Goal: Find contact information: Find contact information

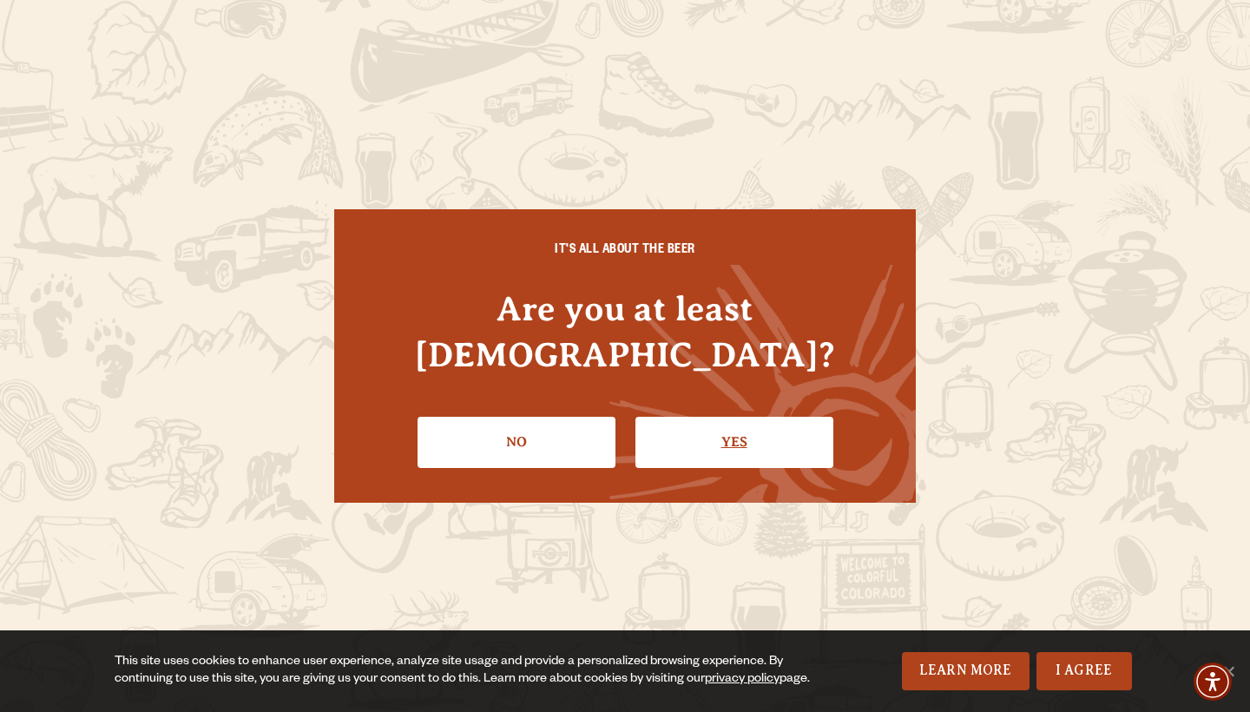
click at [714, 417] on link "Yes" at bounding box center [734, 442] width 198 height 50
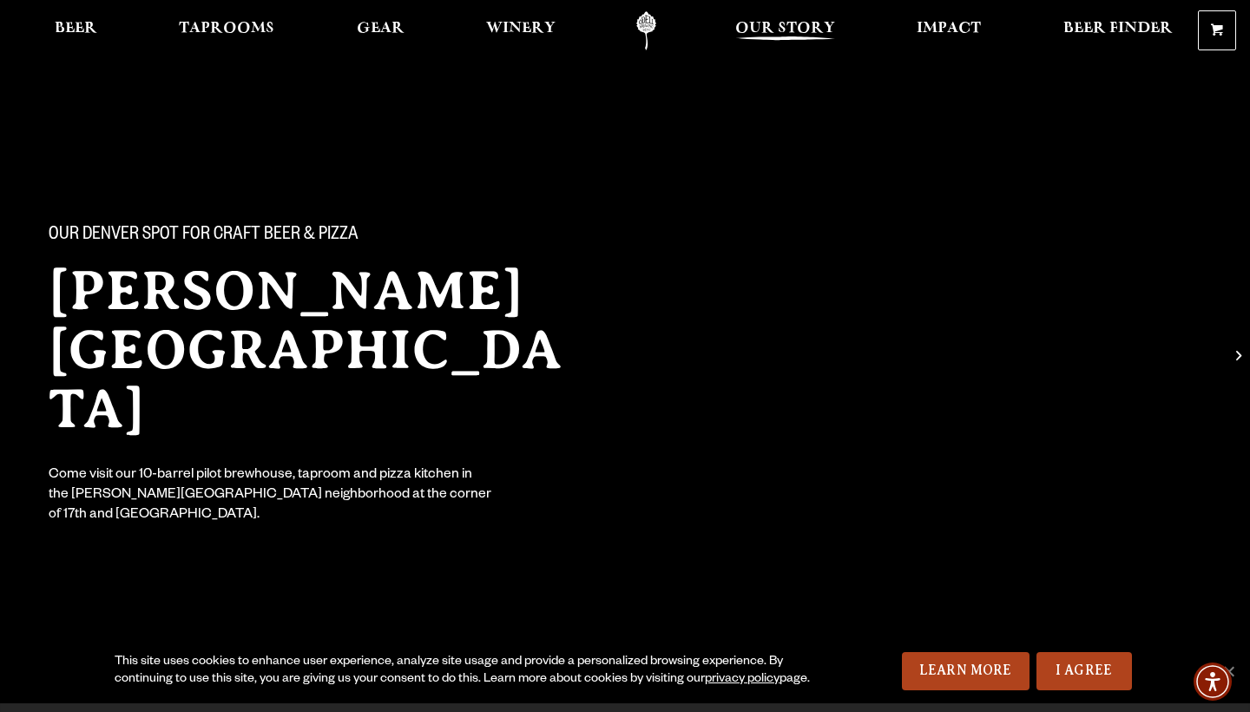
click at [758, 28] on span "Our Story" at bounding box center [785, 29] width 100 height 14
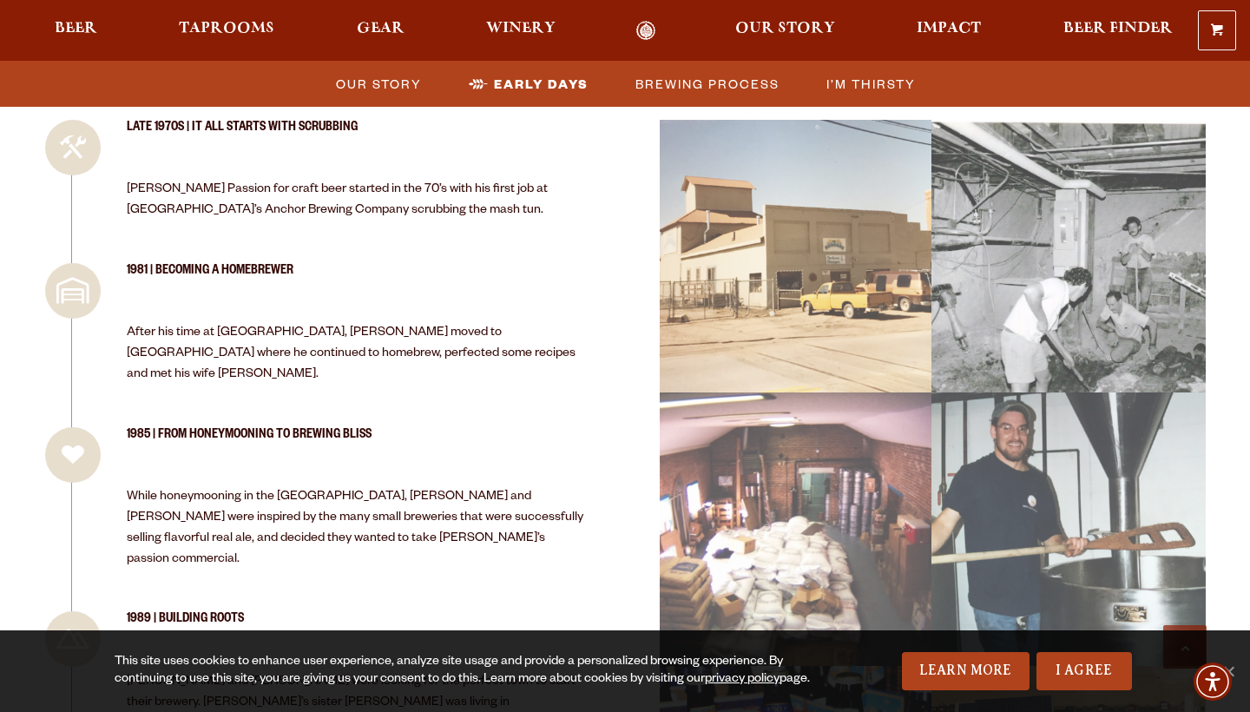
scroll to position [1827, 0]
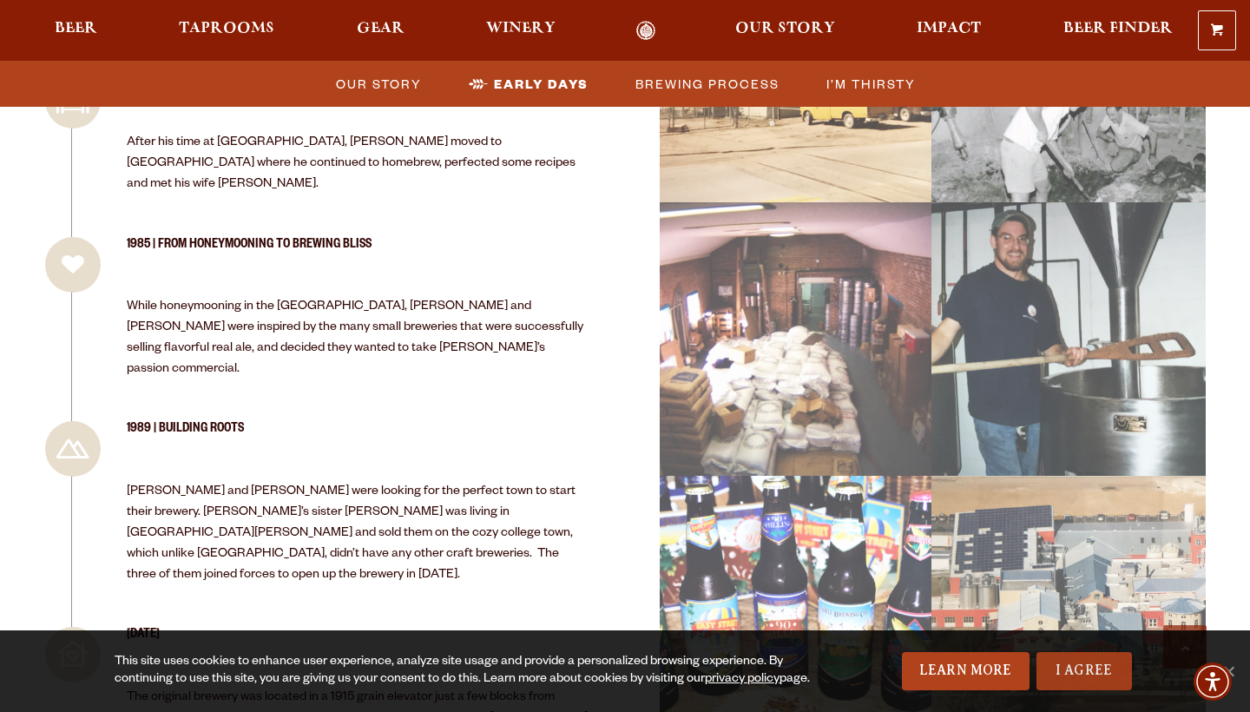
click at [1096, 659] on link "I Agree" at bounding box center [1083, 671] width 95 height 38
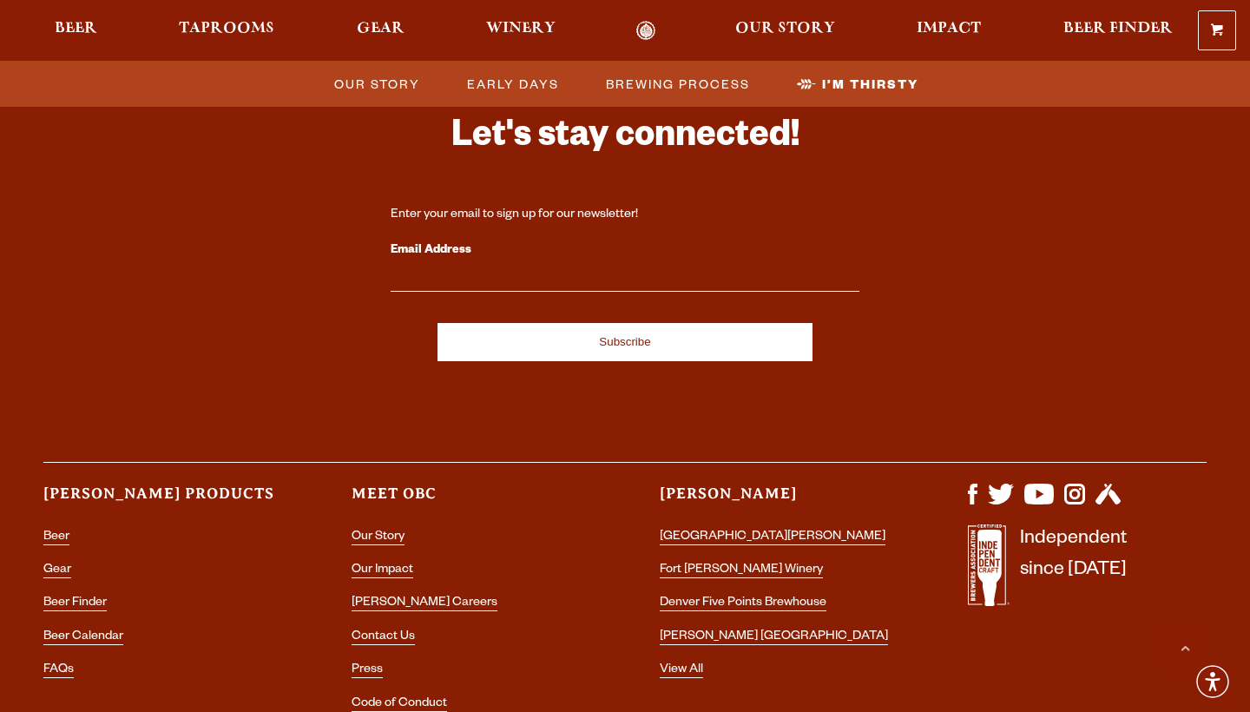
scroll to position [5849, 0]
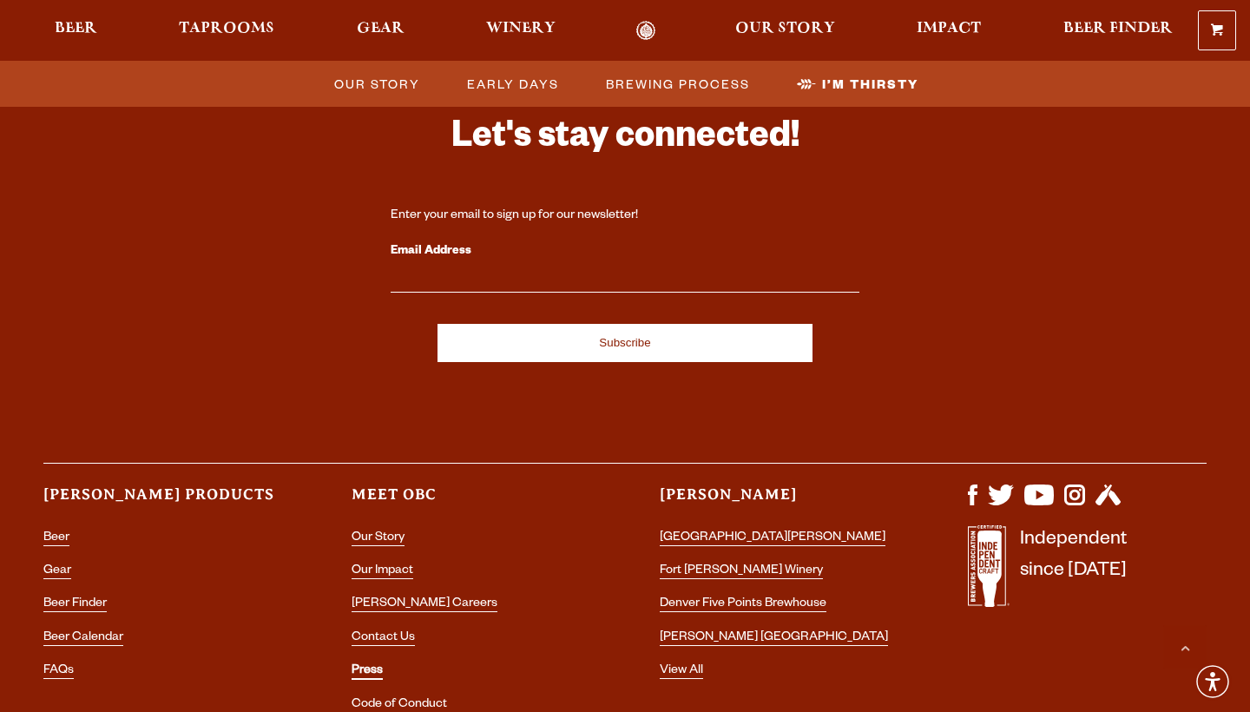
click at [363, 664] on link "Press" at bounding box center [366, 672] width 31 height 16
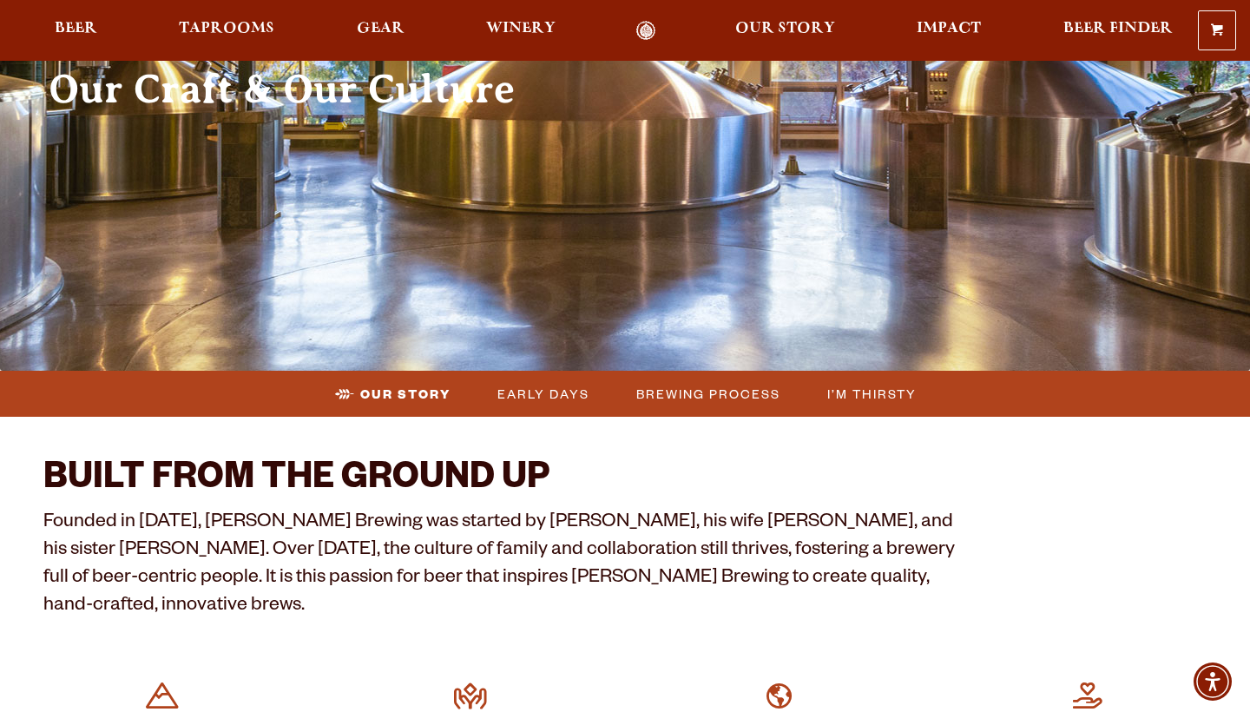
scroll to position [254, 0]
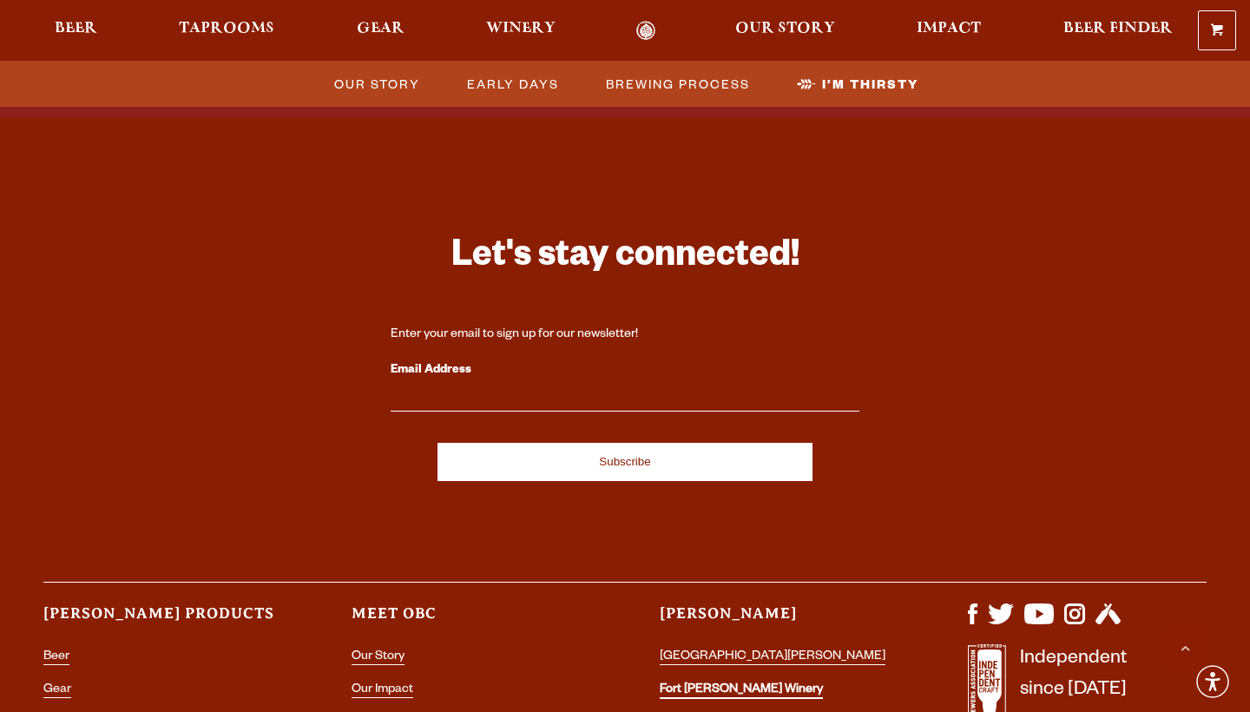
scroll to position [5806, 0]
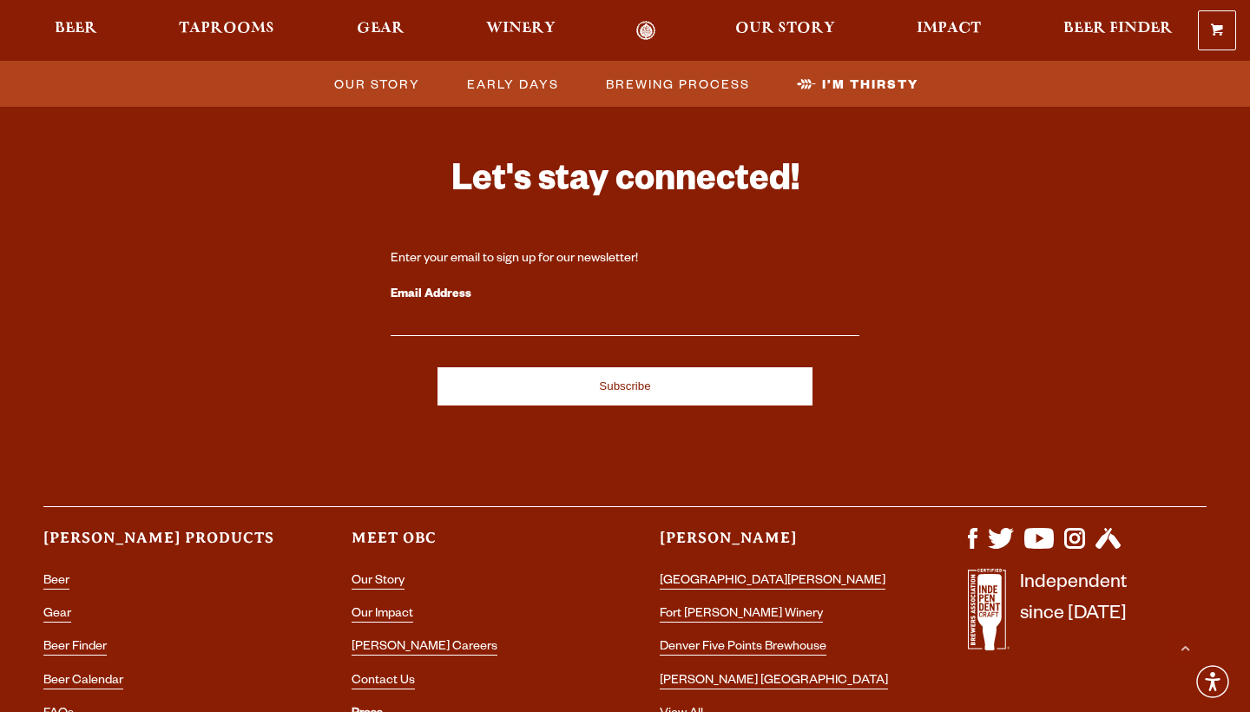
click at [367, 707] on link "Press" at bounding box center [366, 715] width 31 height 16
click at [391, 674] on link "Contact Us" at bounding box center [382, 682] width 63 height 16
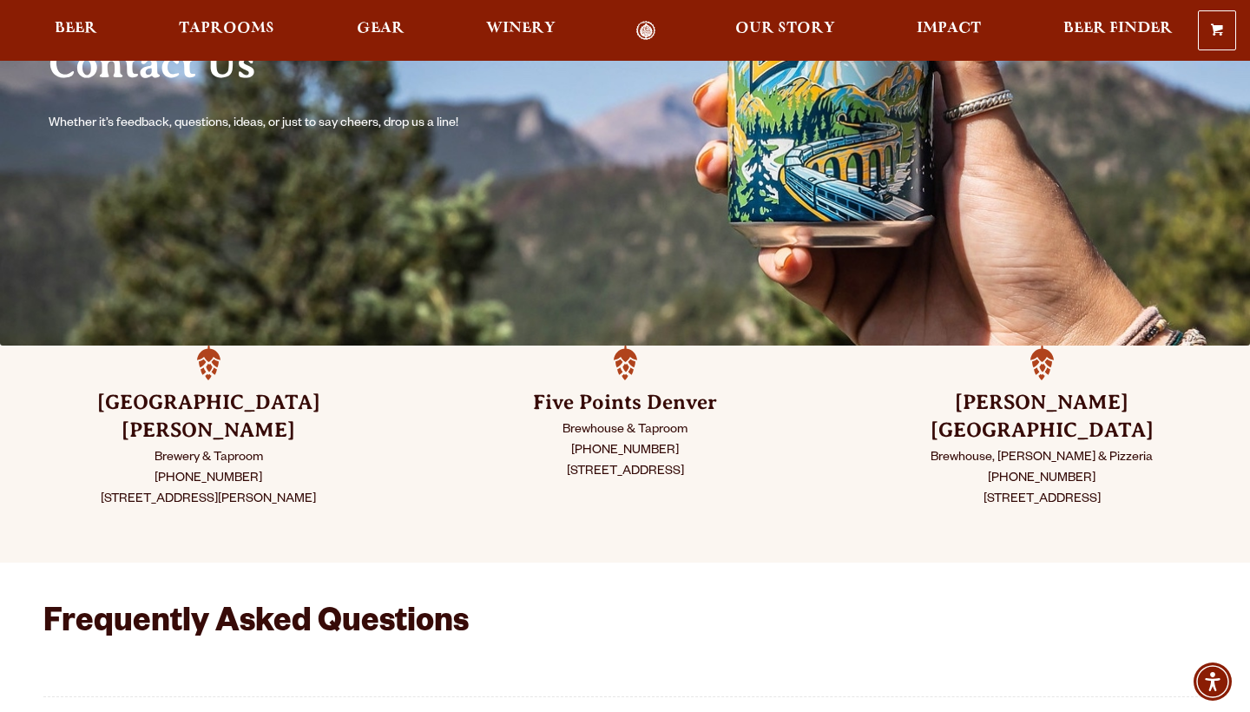
scroll to position [220, 0]
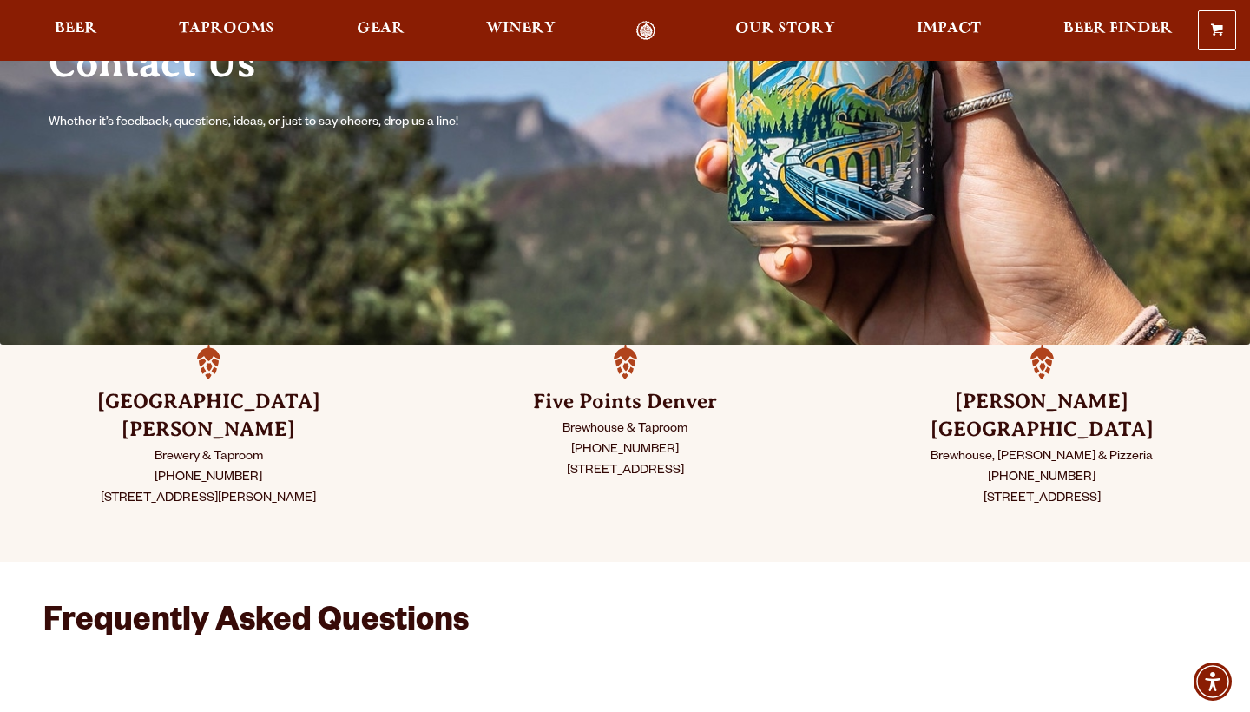
drag, startPoint x: 944, startPoint y: 465, endPoint x: 1061, endPoint y: 467, distance: 116.3
click at [1061, 467] on p "Brewhouse, [PERSON_NAME] & Pizzeria [PHONE_NUMBER] [STREET_ADDRESS]" at bounding box center [1042, 478] width 330 height 62
drag, startPoint x: 1083, startPoint y: 451, endPoint x: 990, endPoint y: 444, distance: 93.1
click at [990, 447] on p "Brewhouse, [PERSON_NAME] & Pizzeria [PHONE_NUMBER] [STREET_ADDRESS]" at bounding box center [1042, 478] width 330 height 62
copy p "[PHONE_NUMBER]"
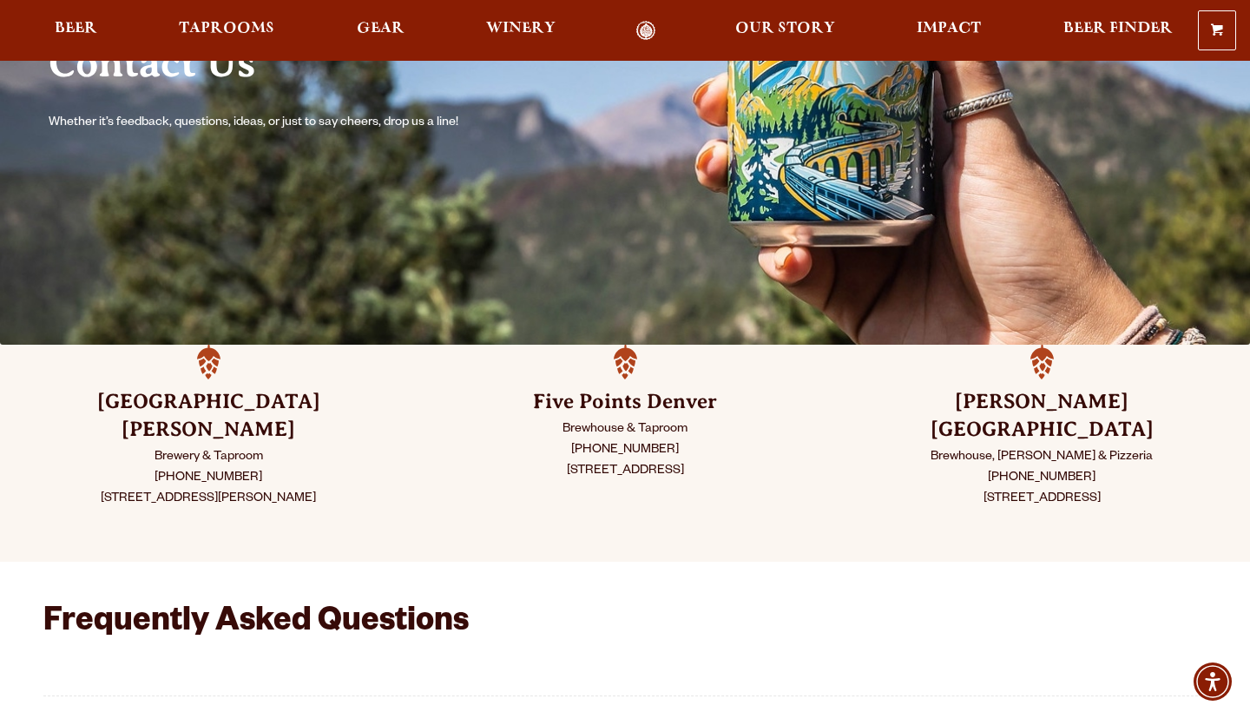
click at [1152, 447] on p "Brewhouse, [PERSON_NAME] & Pizzeria [PHONE_NUMBER] [STREET_ADDRESS]" at bounding box center [1042, 478] width 330 height 62
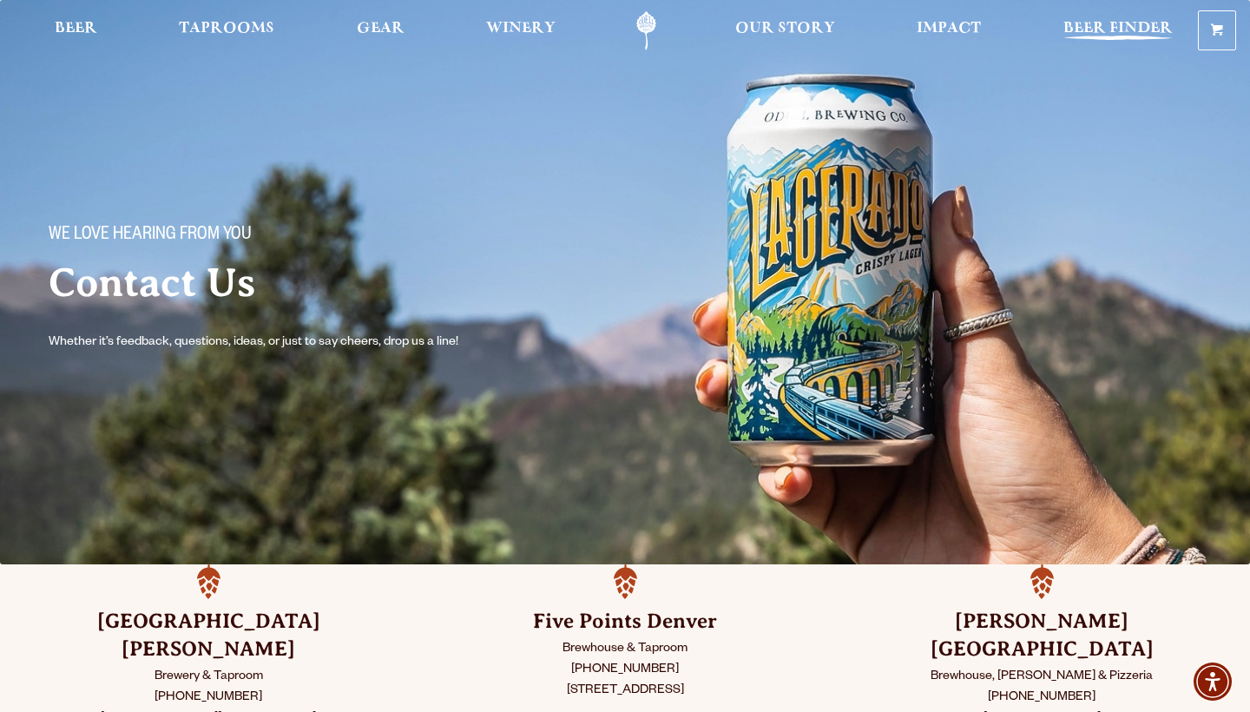
scroll to position [0, 0]
